Goal: Find contact information: Find contact information

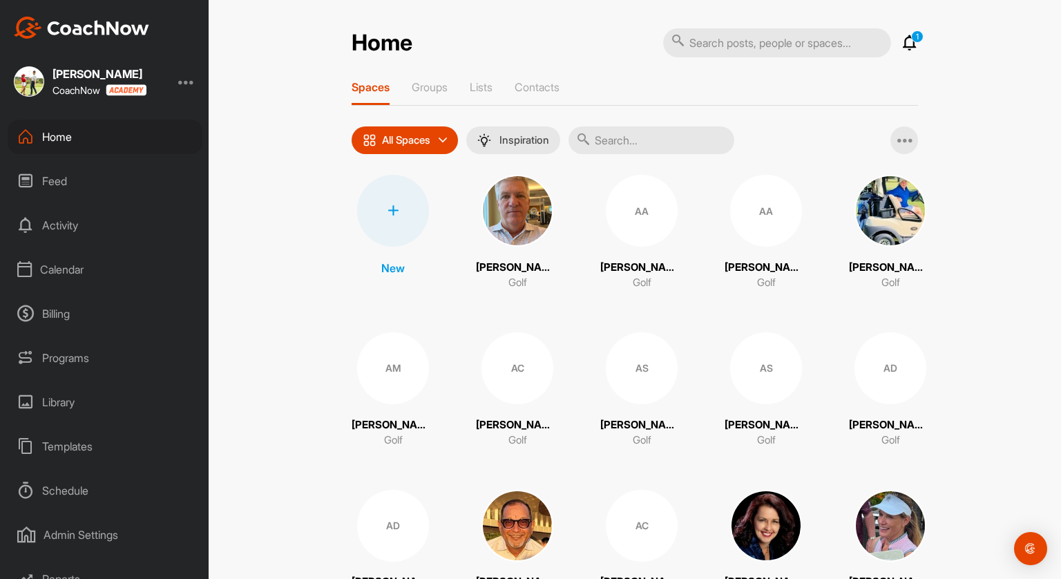
click at [604, 139] on input "text" at bounding box center [651, 140] width 166 height 28
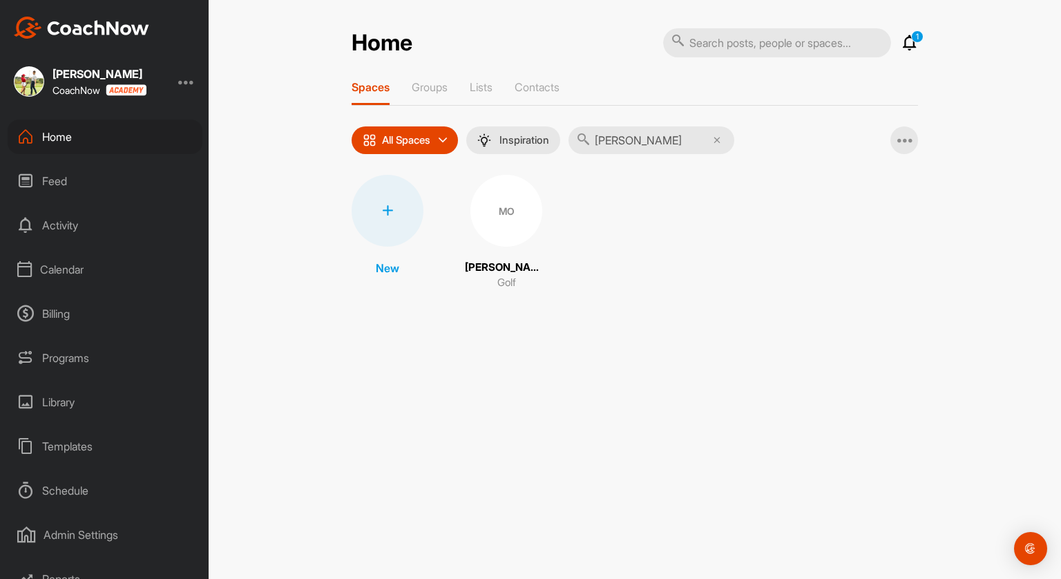
type input "[PERSON_NAME]"
click at [514, 230] on div "MO" at bounding box center [506, 211] width 72 height 72
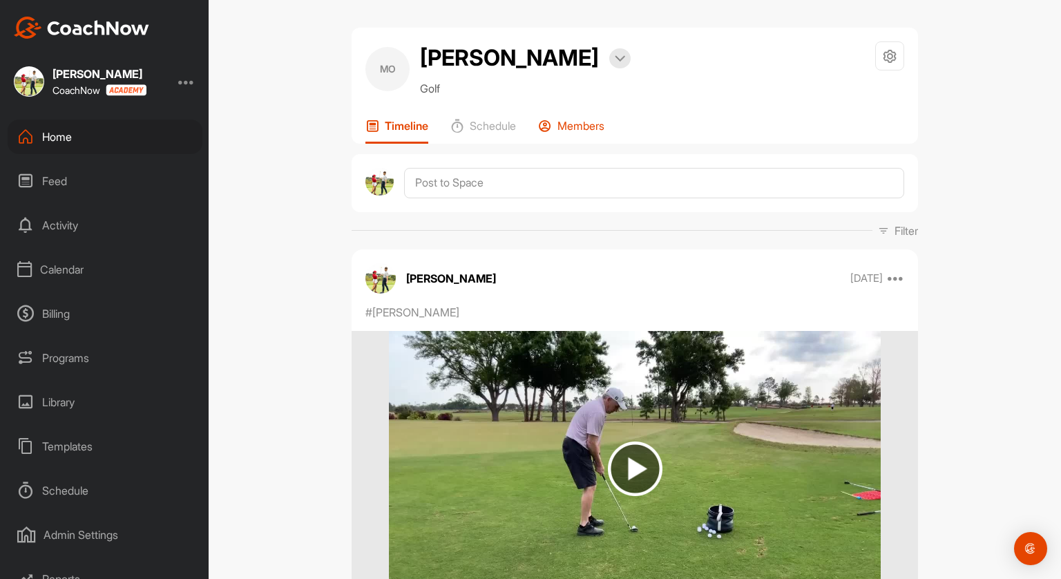
click at [584, 132] on p "Members" at bounding box center [580, 126] width 47 height 14
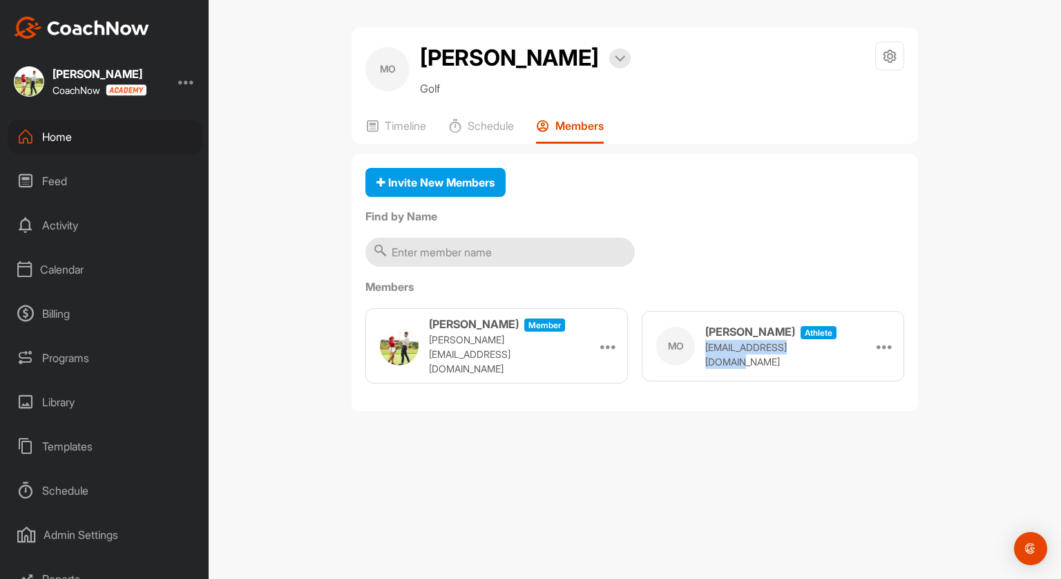
drag, startPoint x: 702, startPoint y: 354, endPoint x: 826, endPoint y: 355, distance: 123.6
click at [826, 355] on div "MO [PERSON_NAME] athlete [EMAIL_ADDRESS][DOMAIN_NAME]" at bounding box center [749, 346] width 187 height 46
copy p "[EMAIL_ADDRESS]"
